Goal: Task Accomplishment & Management: Complete application form

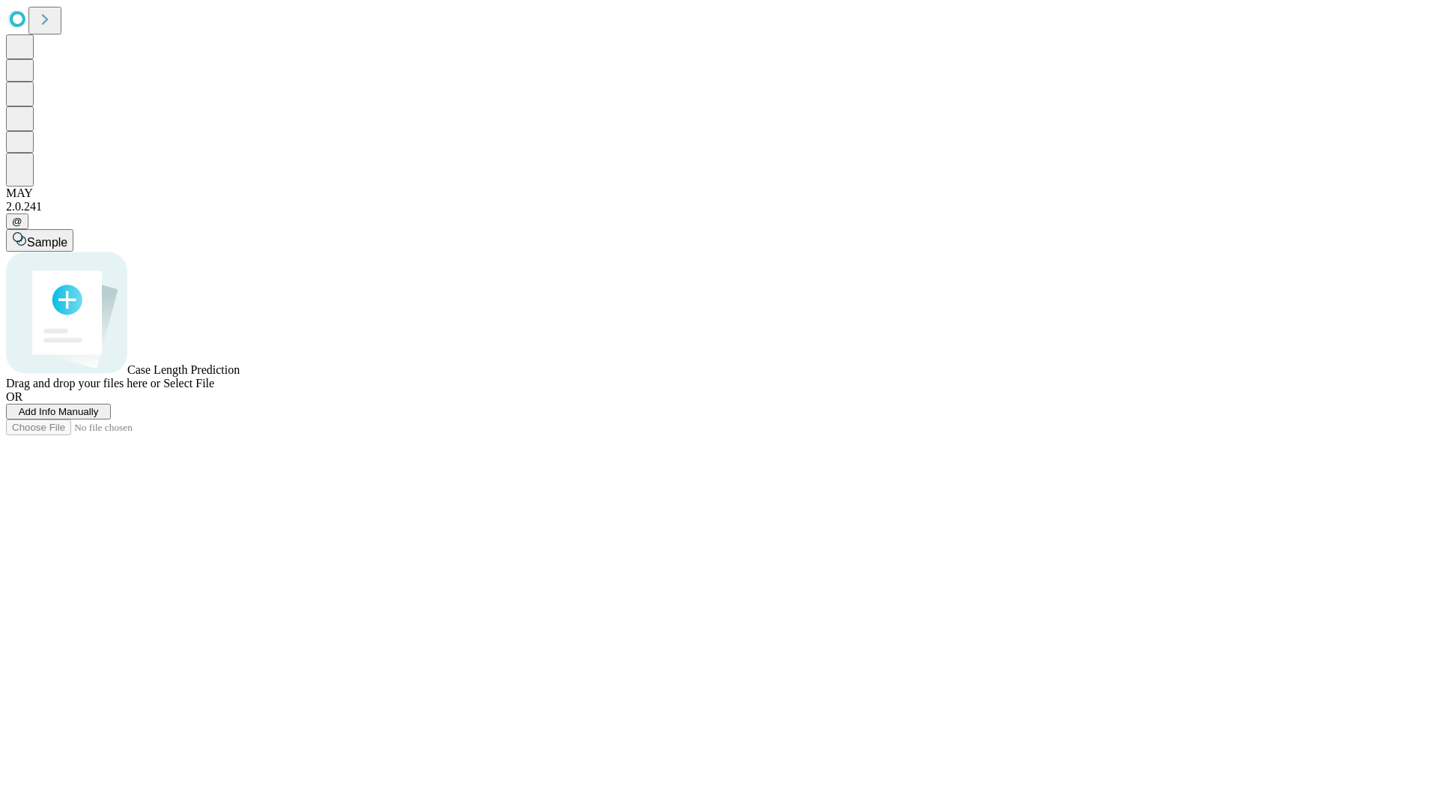
click at [99, 417] on span "Add Info Manually" at bounding box center [59, 411] width 80 height 11
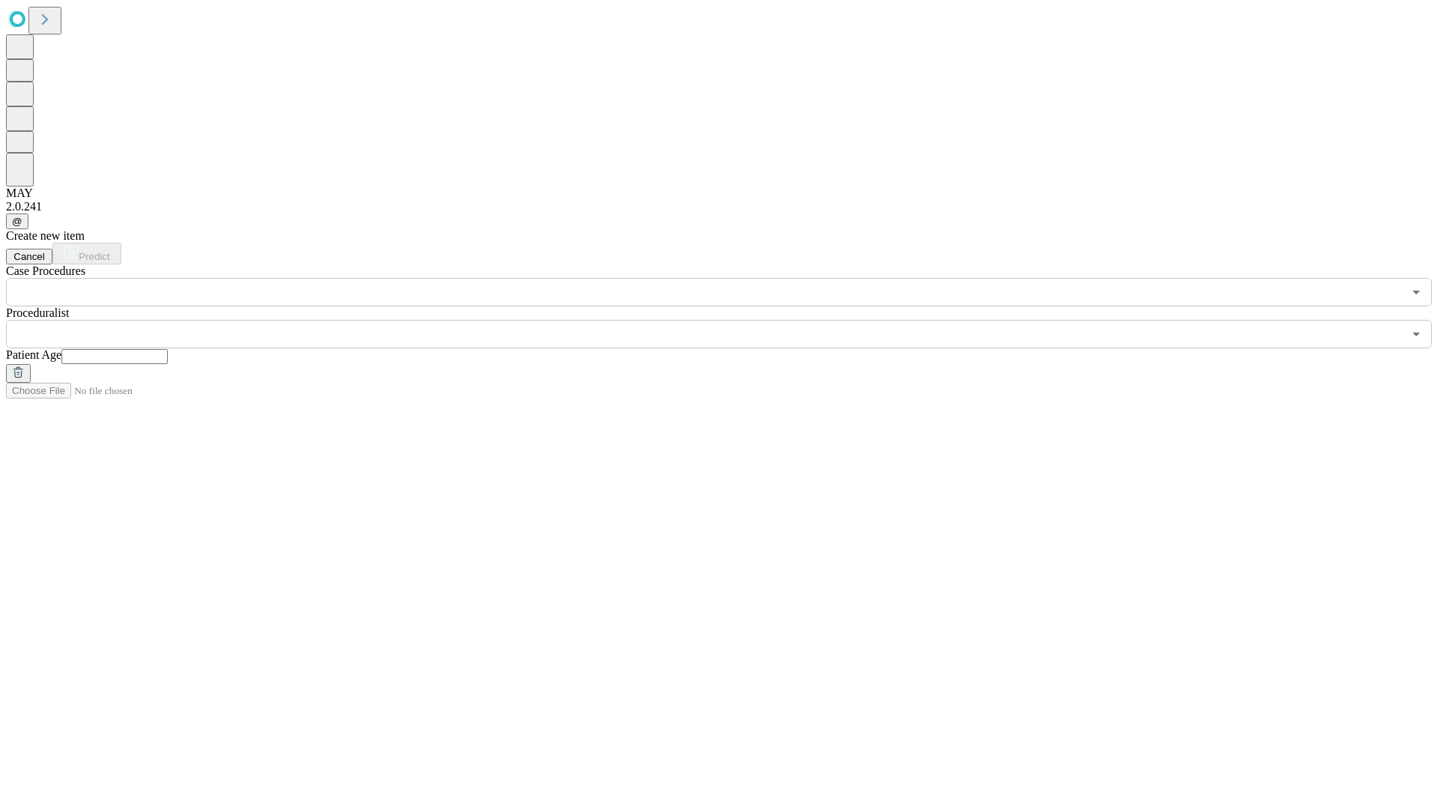
click at [168, 349] on input "text" at bounding box center [114, 356] width 106 height 15
type input "**"
click at [730, 320] on input "text" at bounding box center [704, 334] width 1397 height 28
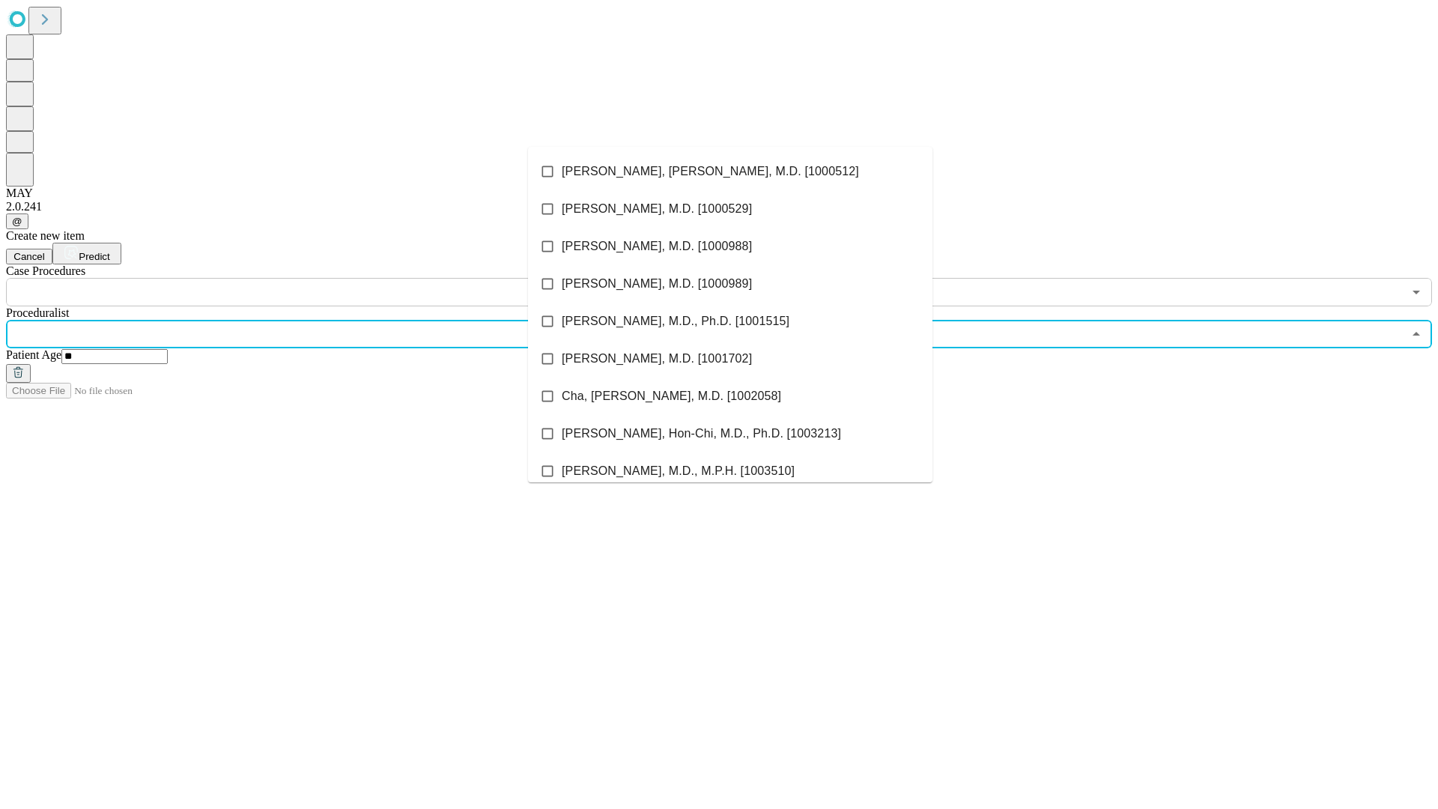
click at [730, 172] on li "[PERSON_NAME], [PERSON_NAME], M.D. [1000512]" at bounding box center [730, 171] width 405 height 37
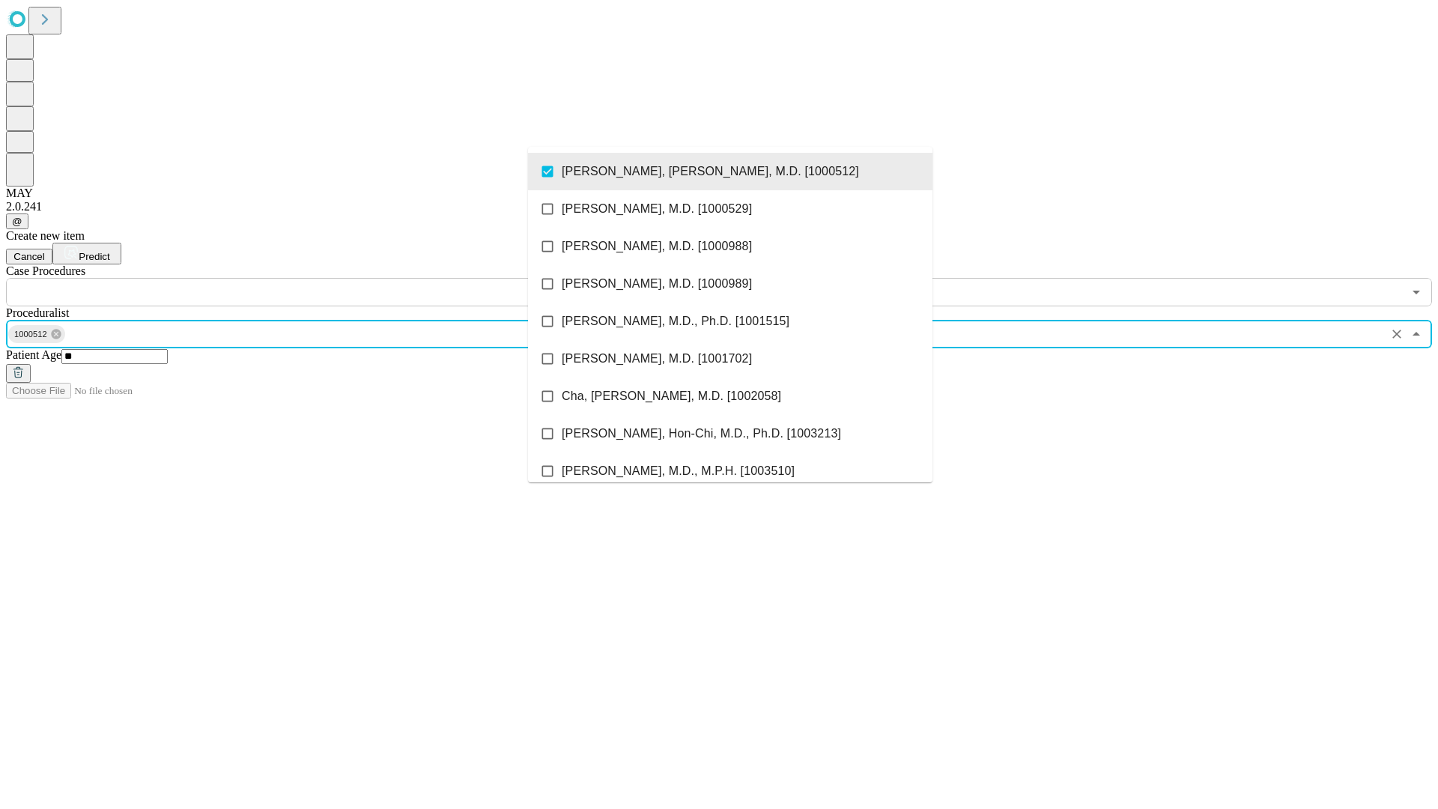
click at [315, 278] on input "text" at bounding box center [704, 292] width 1397 height 28
